Goal: Navigation & Orientation: Find specific page/section

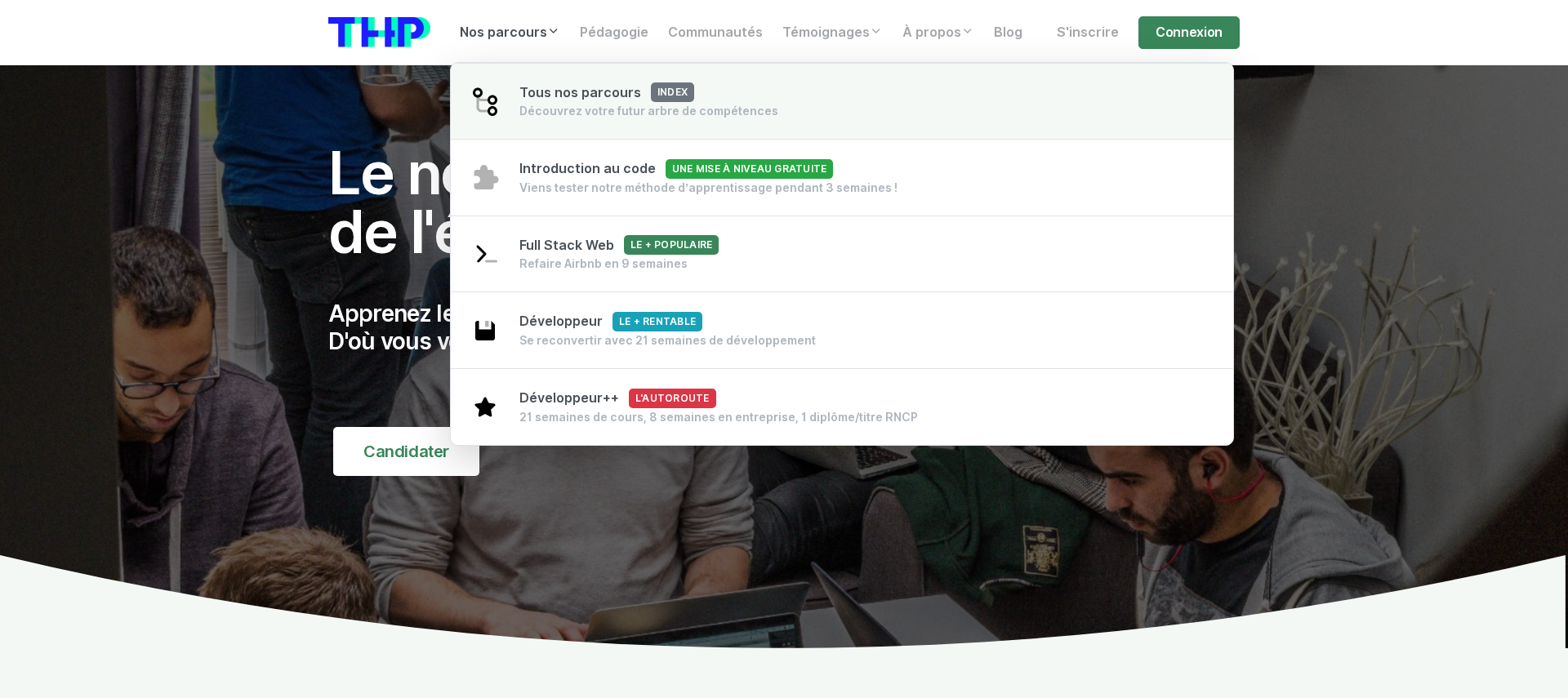
click at [557, 85] on span "Tous nos parcours index" at bounding box center [606, 93] width 175 height 16
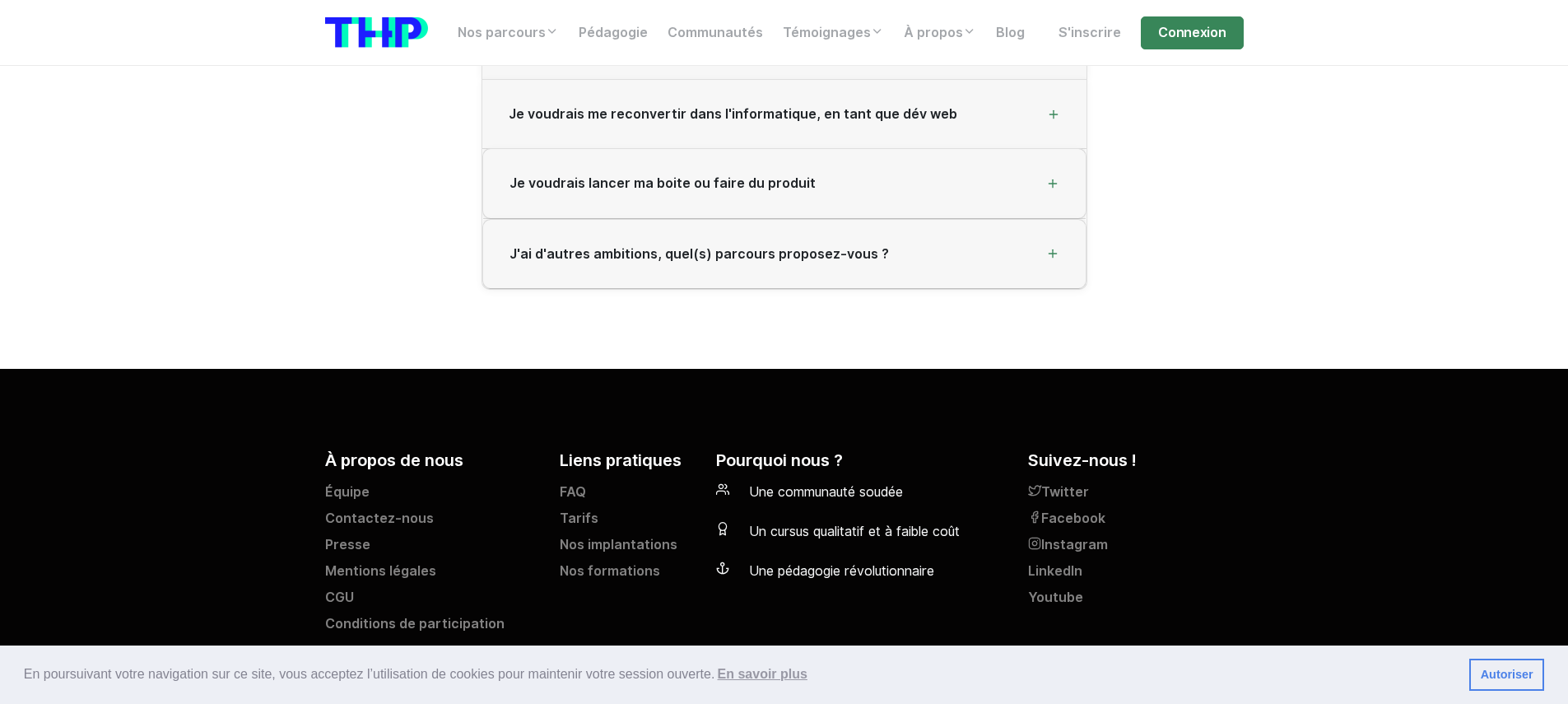
scroll to position [3011, 0]
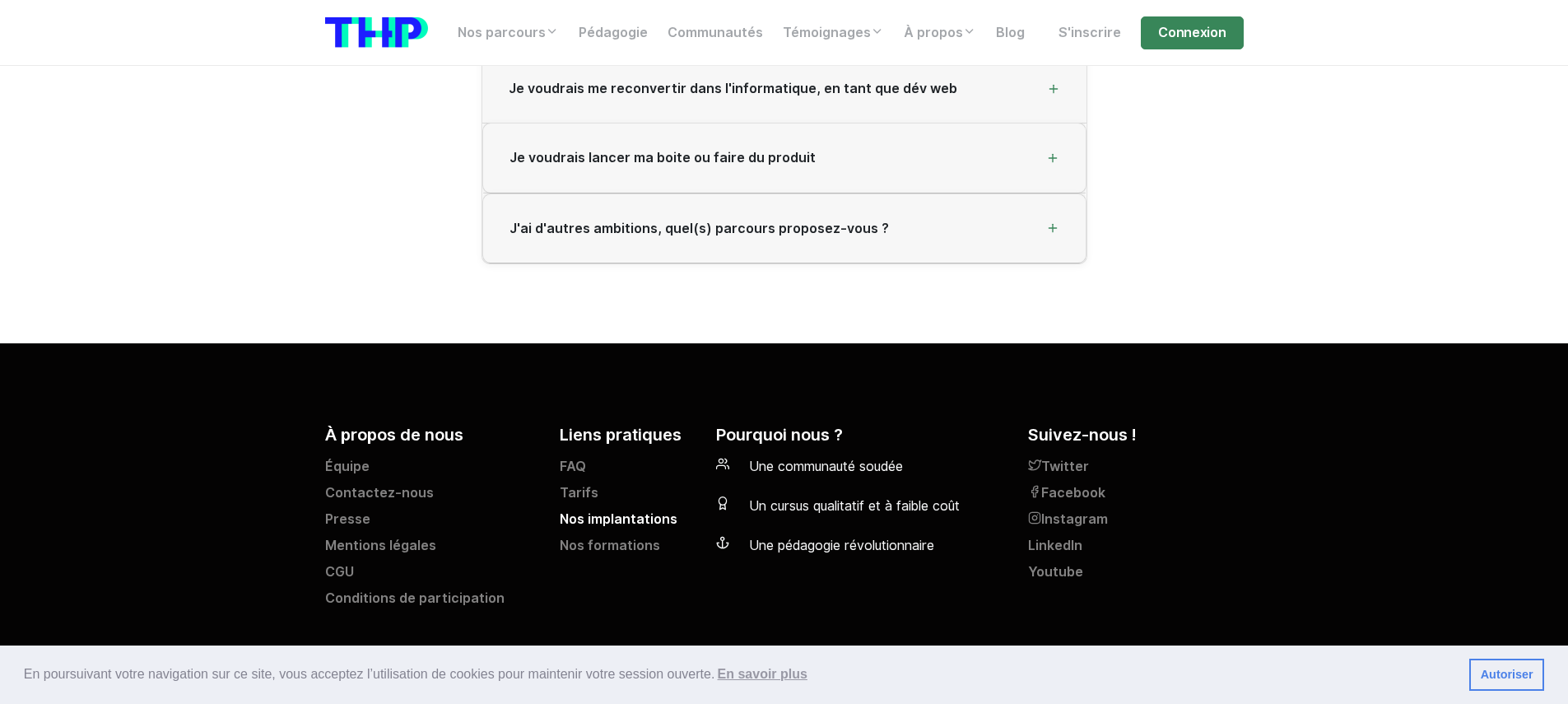
click at [638, 523] on link "Nos implantations" at bounding box center [628, 523] width 137 height 27
